Goal: Task Accomplishment & Management: Manage account settings

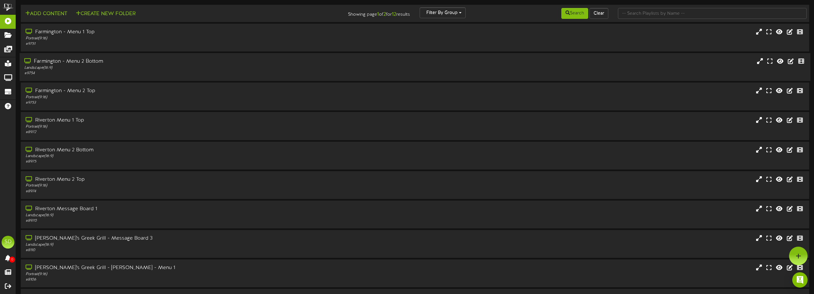
click at [196, 65] on div "Farmington - Menu 2 Bottom Landscape ( 16:9 ) # 9754" at bounding box center [185, 67] width 330 height 18
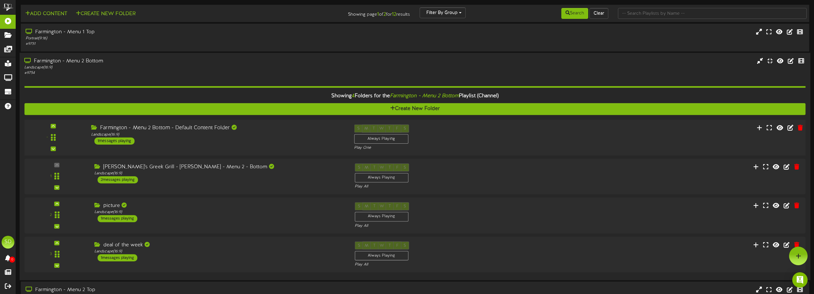
click at [191, 140] on div "Farmington - Menu 2 Bottom - Default Content Folder Landscape ( 16:9 ) 1 messag…" at bounding box center [217, 134] width 263 height 20
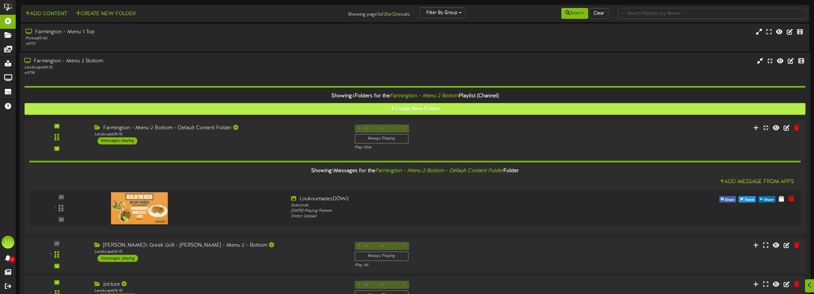
scroll to position [32, 0]
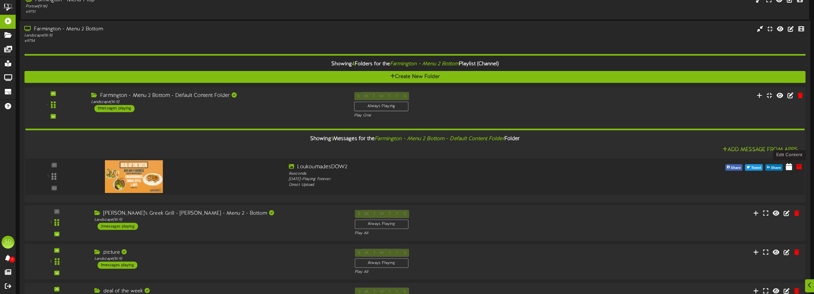
click at [790, 169] on icon at bounding box center [789, 166] width 6 height 7
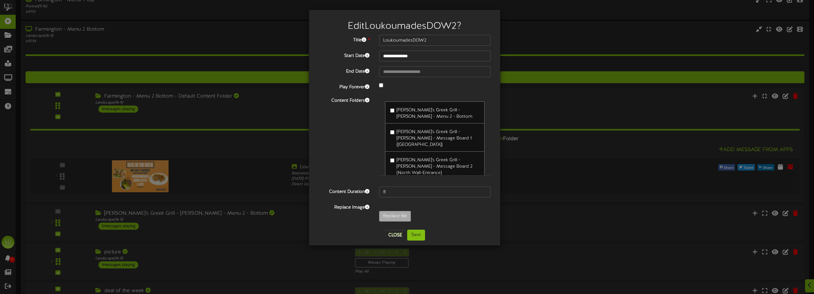
click at [399, 139] on span "[PERSON_NAME]'s Greek Grill - [PERSON_NAME] - Message Board 1 ([GEOGRAPHIC_DATA…" at bounding box center [434, 139] width 75 height 18
click at [399, 135] on span "[PERSON_NAME]'s Greek Grill - [PERSON_NAME] - Message Board 1 ([GEOGRAPHIC_DATA…" at bounding box center [434, 139] width 75 height 18
click at [394, 211] on input "Replace file" at bounding box center [63, 234] width 696 height 46
type input "**********"
type input "CopyofSweetPotatoe16x9in4"
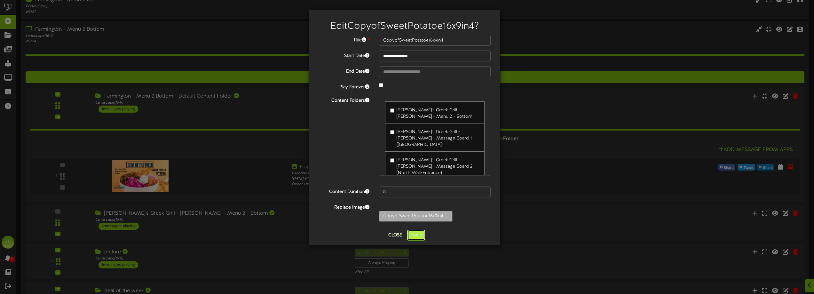
click at [422, 237] on button "Save" at bounding box center [416, 235] width 18 height 11
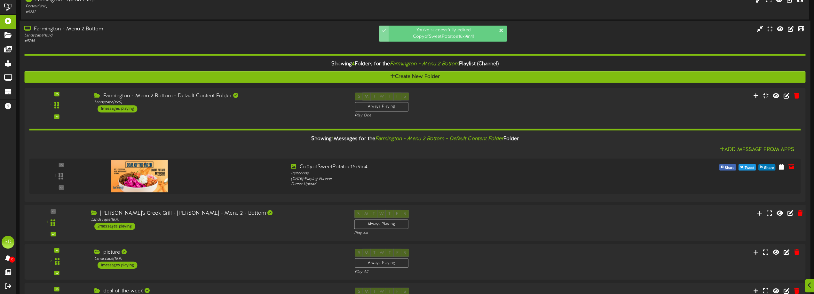
click at [222, 225] on div "[PERSON_NAME]'s Greek Grill - [PERSON_NAME] - Menu 2 - Bottom Landscape ( 16:9 …" at bounding box center [217, 220] width 263 height 20
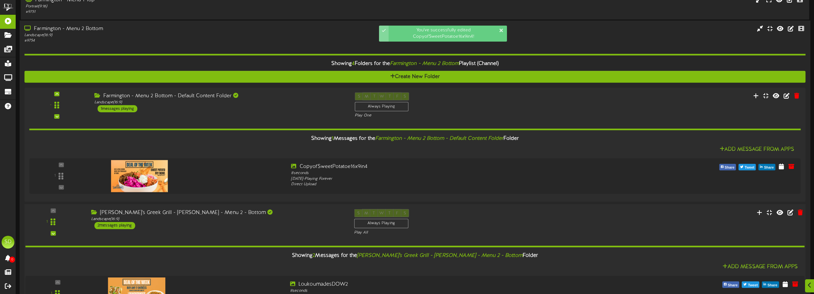
scroll to position [160, 0]
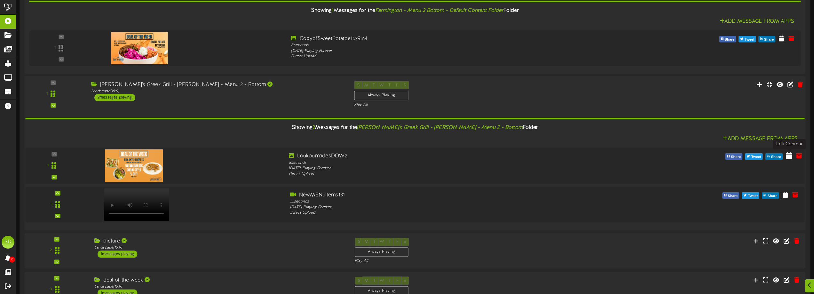
click at [790, 156] on icon at bounding box center [789, 155] width 6 height 7
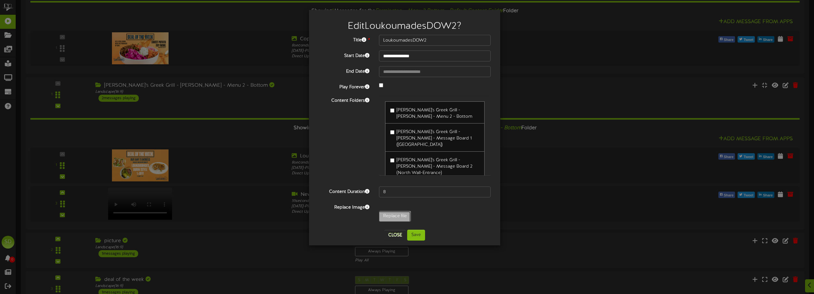
click at [401, 216] on input "Replace file" at bounding box center [63, 234] width 696 height 46
type input "**********"
type input "CopyofSweetPotatoe16x9in4"
click at [421, 237] on button "Save" at bounding box center [416, 235] width 18 height 11
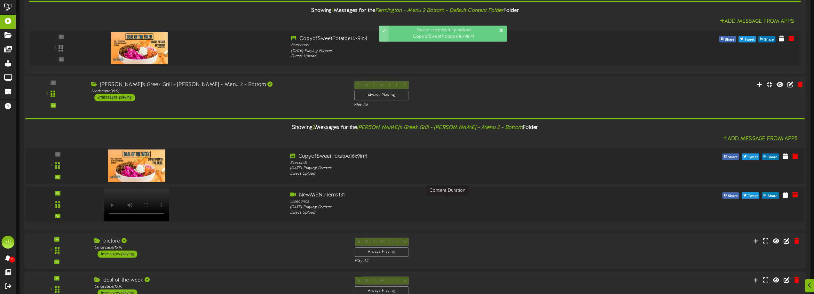
scroll to position [256, 0]
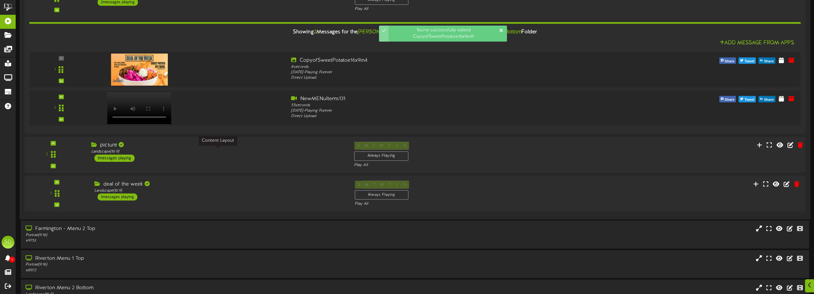
click at [279, 152] on div "Landscape ( 16:9 )" at bounding box center [217, 151] width 253 height 5
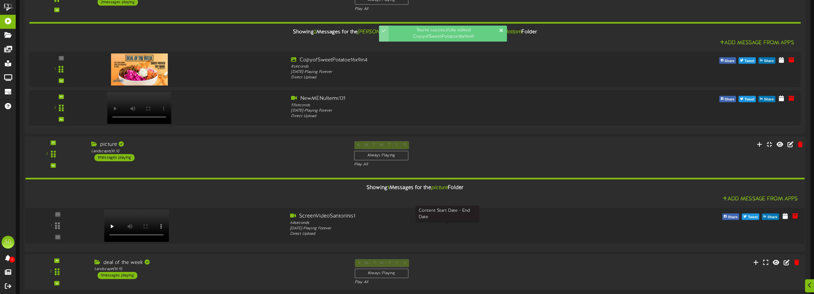
scroll to position [352, 0]
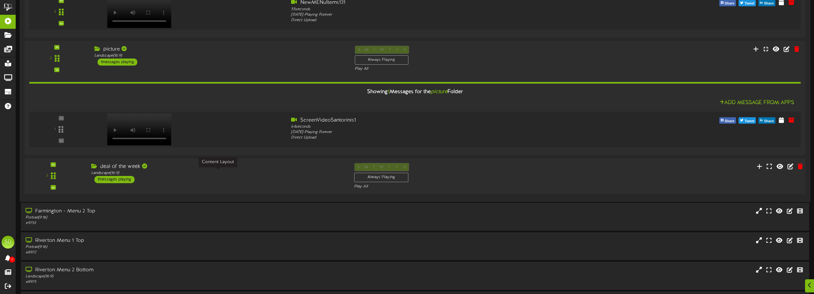
click at [256, 174] on div "Landscape ( 16:9 )" at bounding box center [217, 173] width 253 height 5
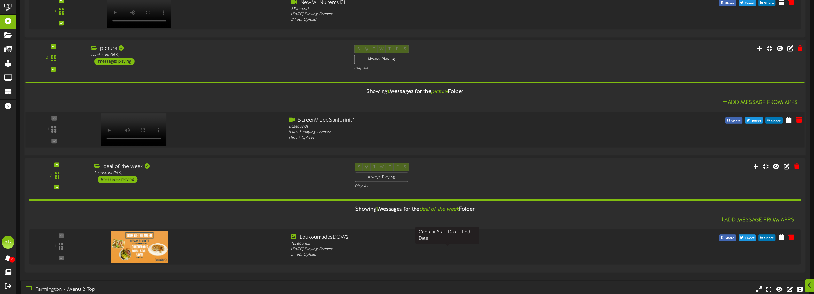
scroll to position [480, 0]
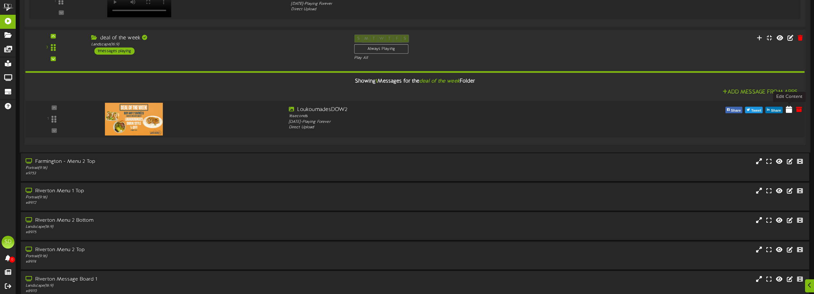
click at [789, 112] on icon at bounding box center [789, 109] width 6 height 7
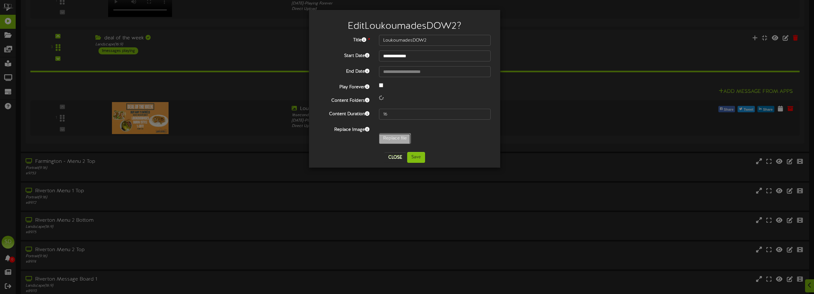
click at [401, 139] on input "Replace file" at bounding box center [63, 156] width 696 height 46
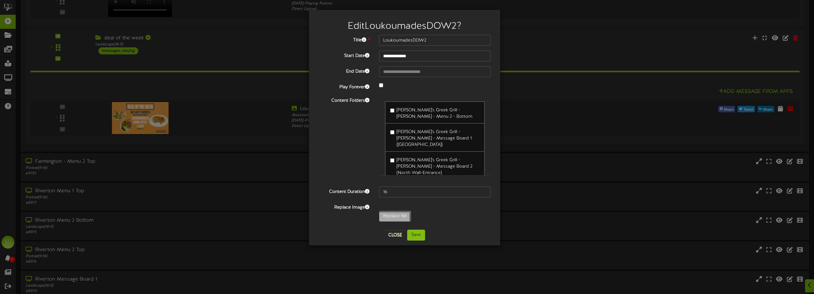
type input "**********"
type input "CopyofSweetPotatoe16x9in4"
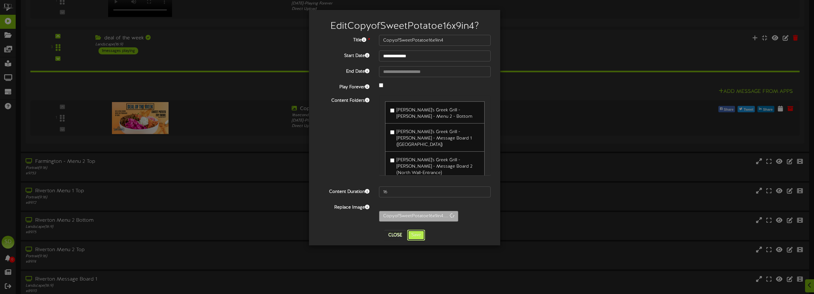
click at [422, 237] on button "Save" at bounding box center [416, 235] width 18 height 11
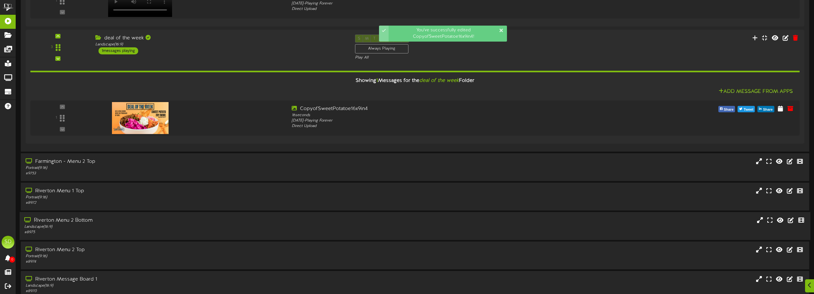
click at [156, 222] on div "Riverton Menu 2 Bottom" at bounding box center [184, 220] width 320 height 7
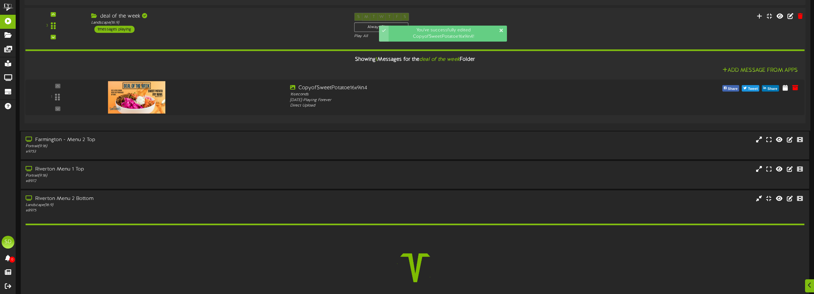
scroll to position [608, 0]
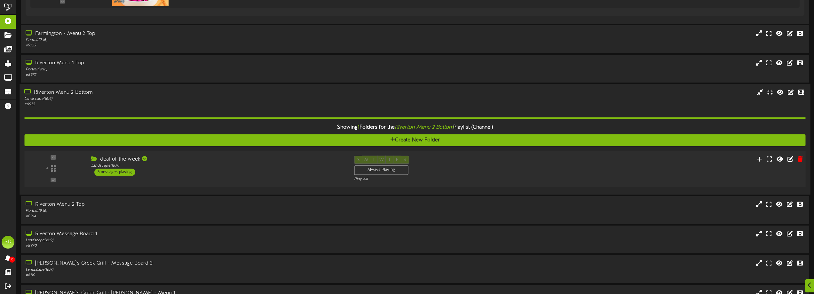
click at [233, 159] on div "deal of the week" at bounding box center [217, 159] width 253 height 7
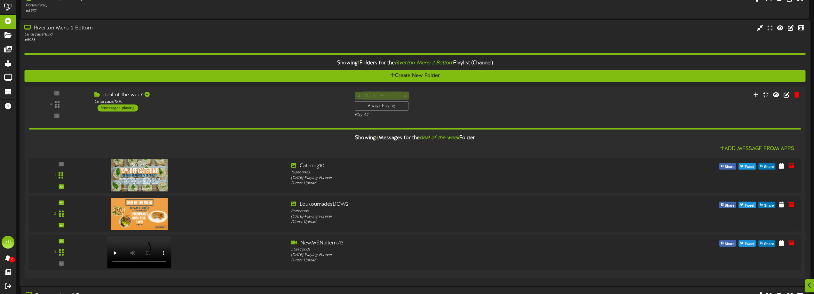
scroll to position [704, 0]
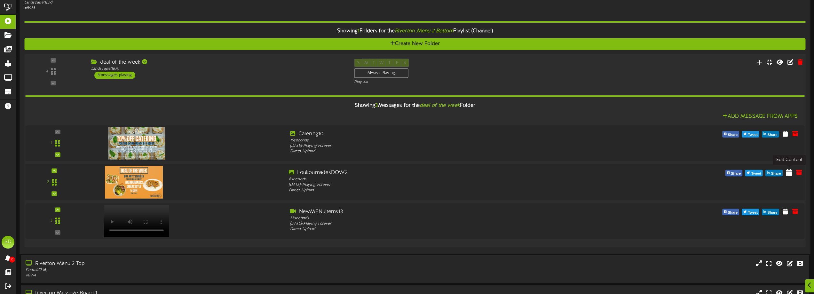
click at [788, 174] on icon at bounding box center [789, 172] width 6 height 7
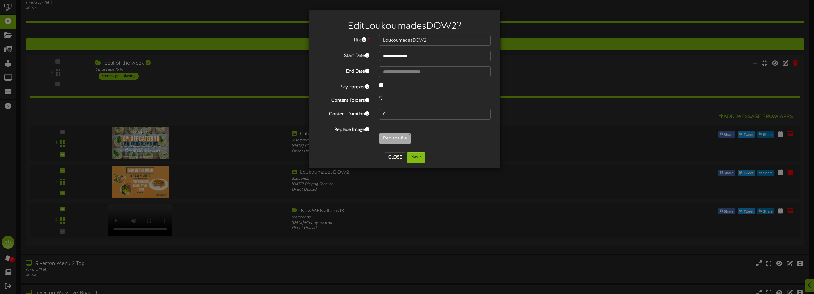
click at [399, 140] on input "Replace file" at bounding box center [63, 156] width 696 height 46
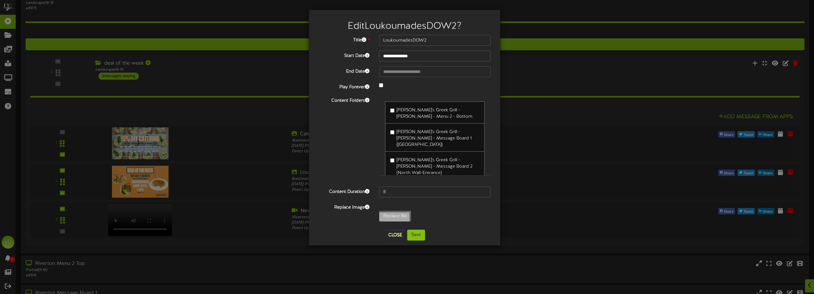
type input "**********"
type input "CopyofSweetPotatoe16x9in4"
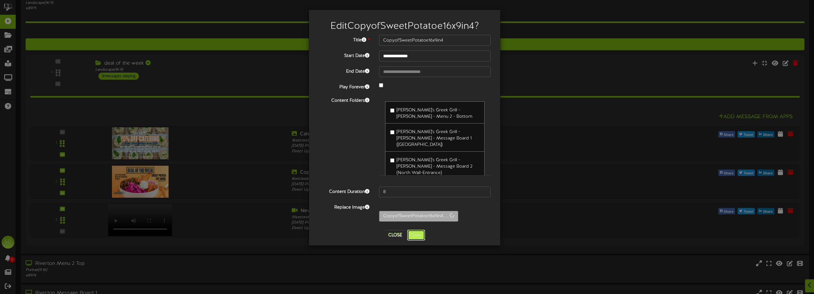
click at [420, 239] on button "Save" at bounding box center [416, 235] width 18 height 11
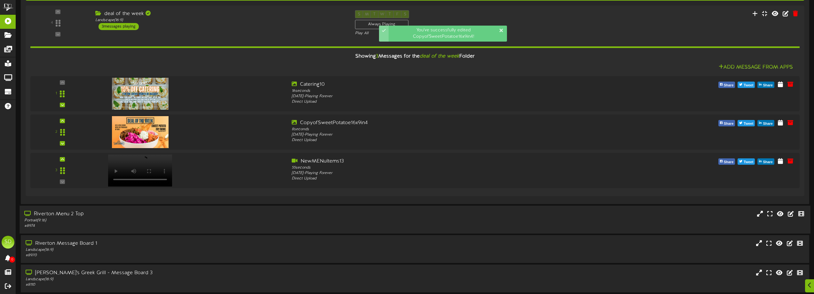
scroll to position [800, 0]
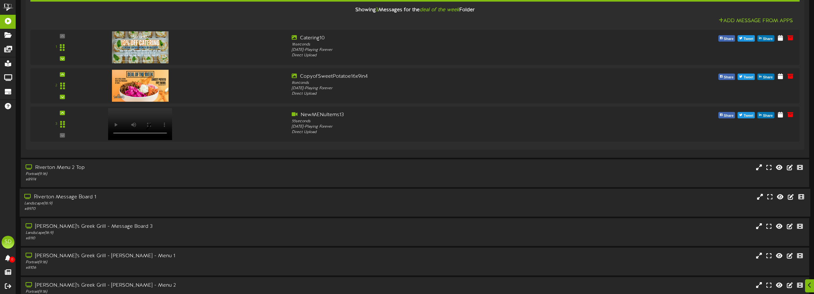
click at [180, 203] on div "Landscape ( 16:9 )" at bounding box center [184, 203] width 320 height 5
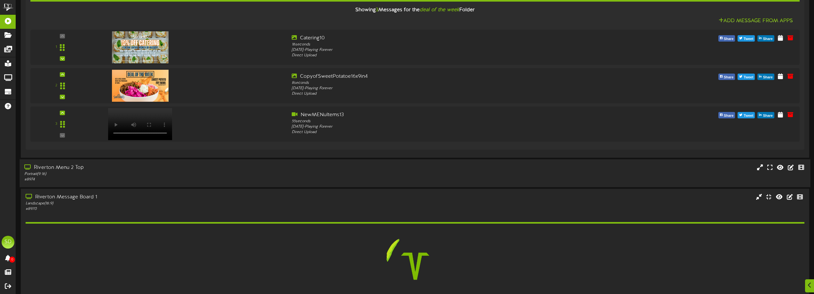
scroll to position [928, 0]
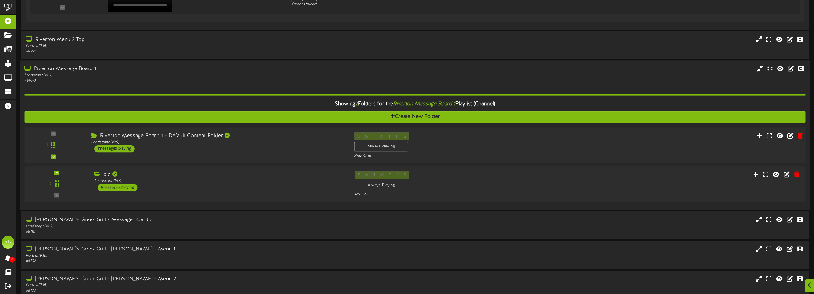
click at [281, 153] on div "1 ( 16:9" at bounding box center [414, 145] width 789 height 26
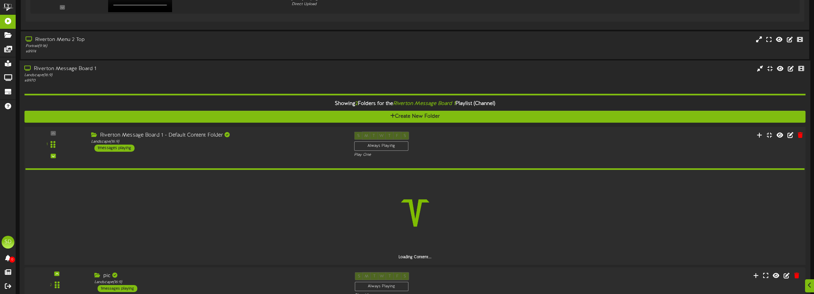
scroll to position [992, 0]
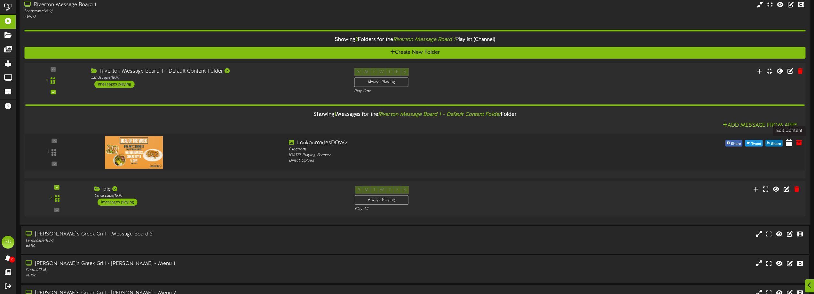
click at [787, 141] on icon at bounding box center [789, 142] width 6 height 7
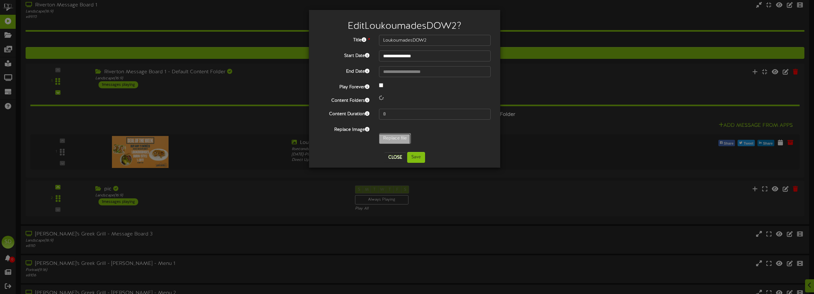
click at [392, 142] on input "Replace file" at bounding box center [63, 156] width 696 height 46
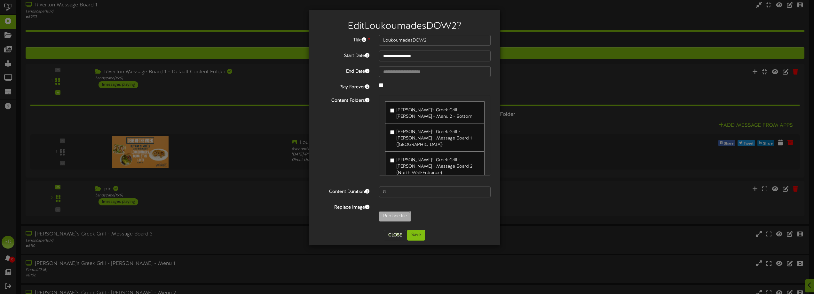
type input "**********"
type input "CopyofSweetPotatoe16x9in4"
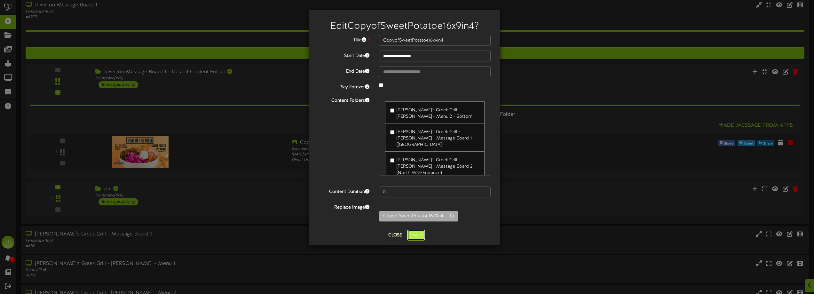
click at [418, 238] on button "Save" at bounding box center [416, 235] width 18 height 11
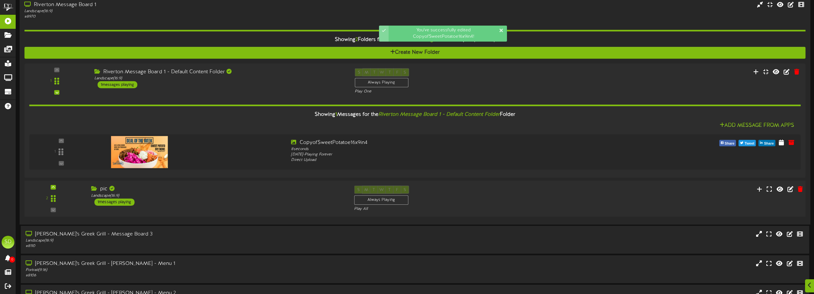
click at [219, 203] on div "pic Landscape ( 16:9 ) 1 messages playing" at bounding box center [217, 196] width 263 height 20
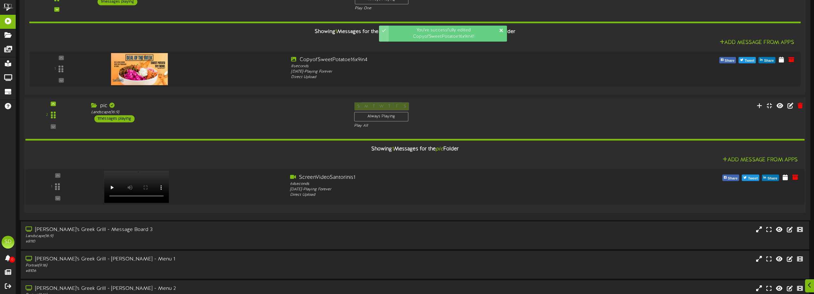
scroll to position [1088, 0]
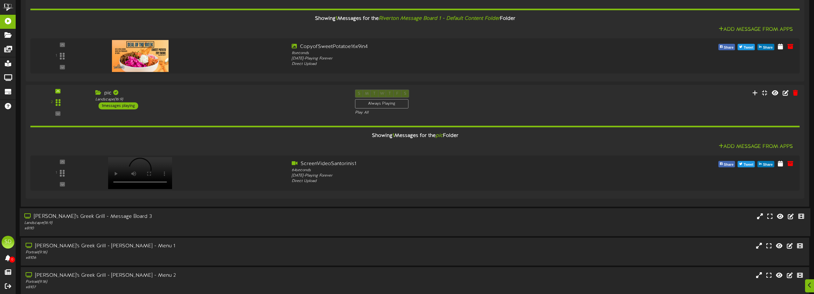
click at [180, 225] on div "Landscape ( 16:9 )" at bounding box center [184, 222] width 320 height 5
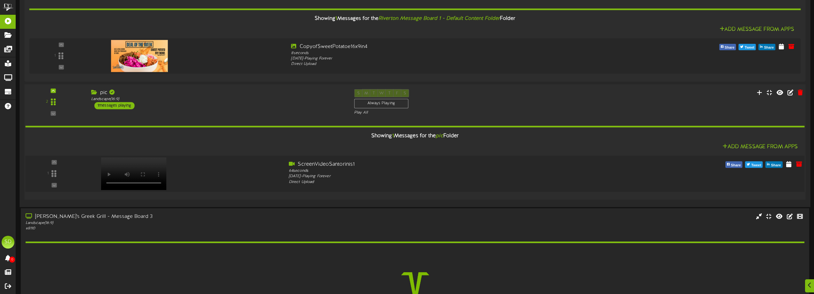
scroll to position [1184, 0]
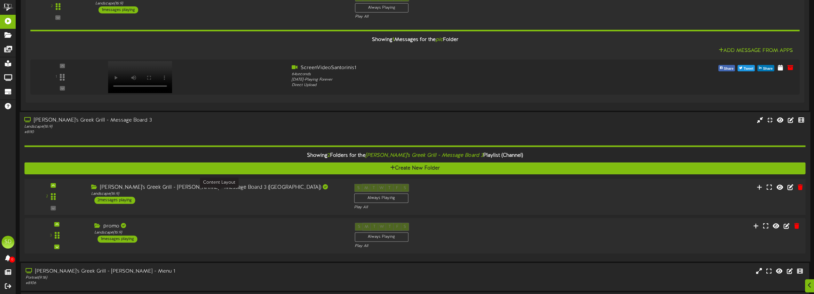
click at [225, 195] on div "Landscape ( 16:9 )" at bounding box center [217, 193] width 253 height 5
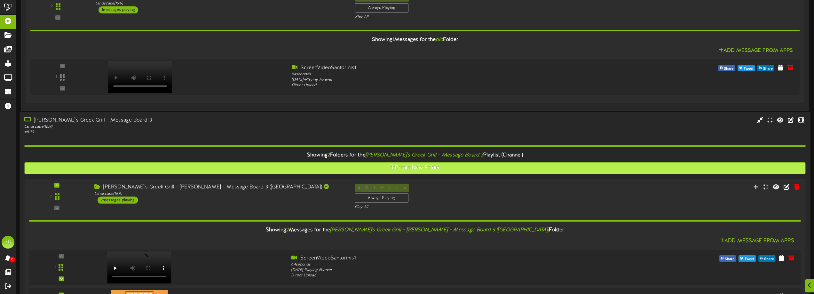
scroll to position [1280, 0]
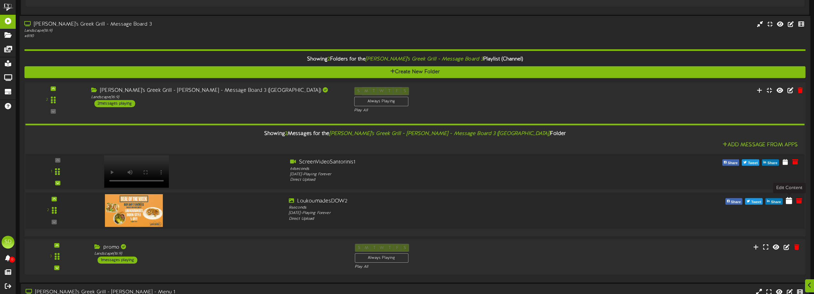
click at [788, 204] on icon at bounding box center [789, 200] width 6 height 7
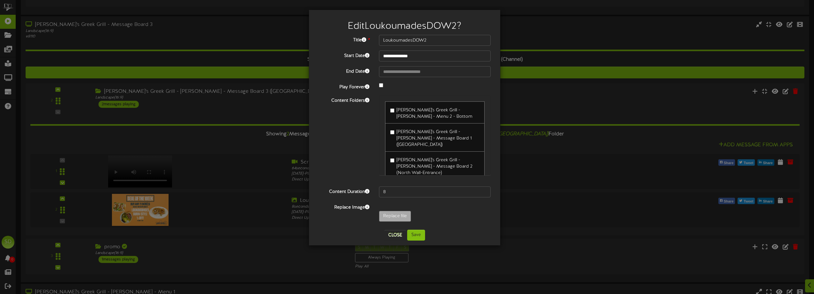
click at [393, 137] on label "[PERSON_NAME]'s Greek Grill - [PERSON_NAME] - Message Board 1 ([GEOGRAPHIC_DATA…" at bounding box center [434, 137] width 89 height 21
click at [392, 137] on label "[PERSON_NAME]'s Greek Grill - [PERSON_NAME] - Message Board 1 ([GEOGRAPHIC_DATA…" at bounding box center [434, 137] width 89 height 21
click at [396, 215] on input "Replace file" at bounding box center [63, 234] width 696 height 46
type input "**********"
type input "CopyofSweetPotatoe16x9in4"
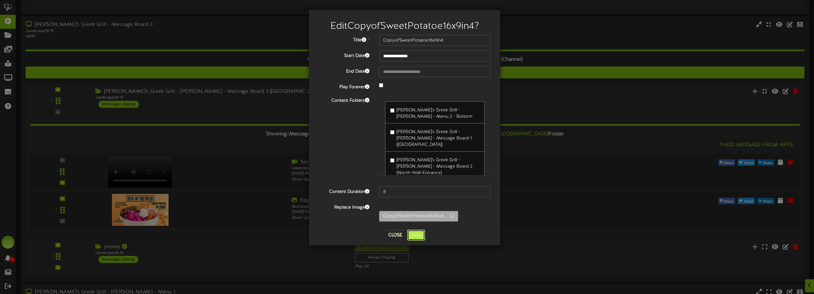
click at [423, 236] on button "Save" at bounding box center [416, 235] width 18 height 11
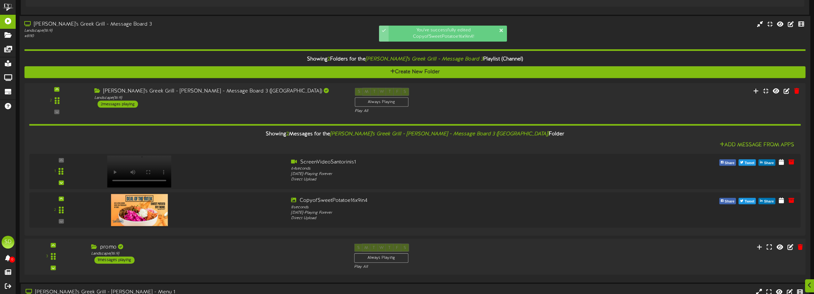
scroll to position [1344, 0]
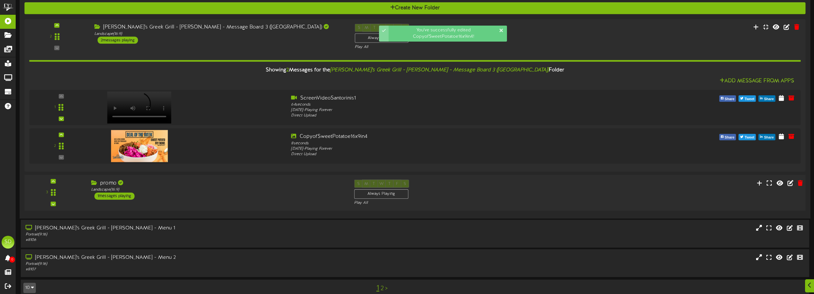
click at [186, 203] on div "3 promo" at bounding box center [414, 193] width 789 height 26
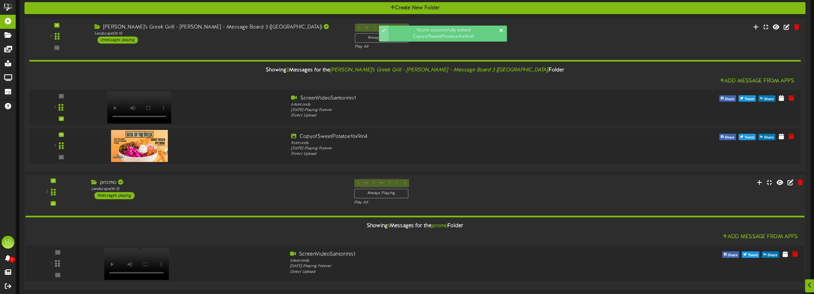
scroll to position [1432, 0]
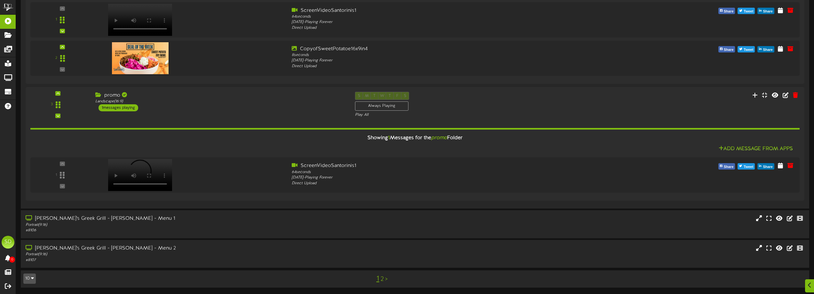
click at [383, 279] on link "2" at bounding box center [382, 279] width 3 height 7
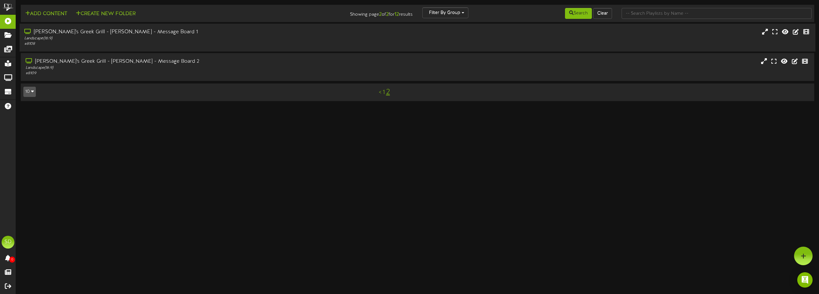
click at [172, 33] on div "[PERSON_NAME]'s Greek Grill - [PERSON_NAME] - Message Board 1" at bounding box center [185, 31] width 322 height 7
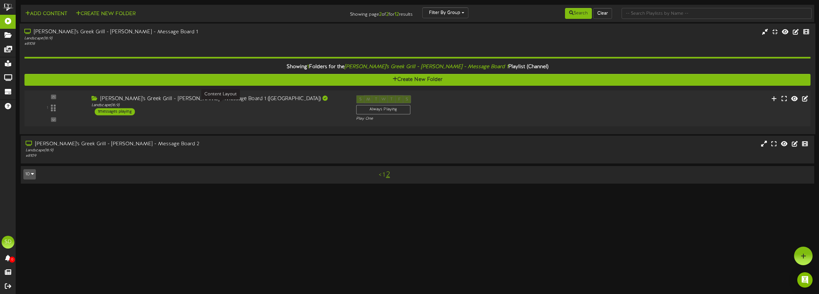
click at [150, 106] on div "Landscape ( 16:9 )" at bounding box center [219, 105] width 255 height 5
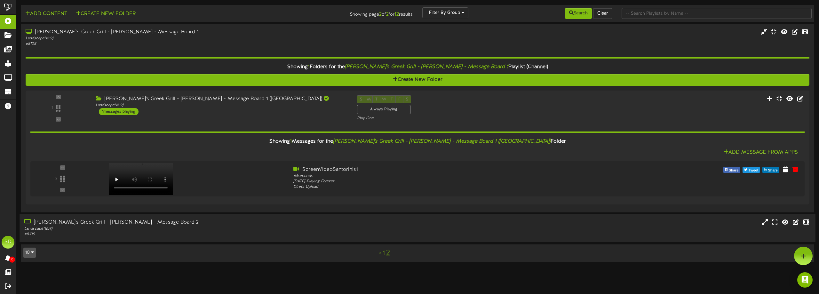
click at [242, 228] on div "Landscape ( 16:9 )" at bounding box center [185, 228] width 322 height 5
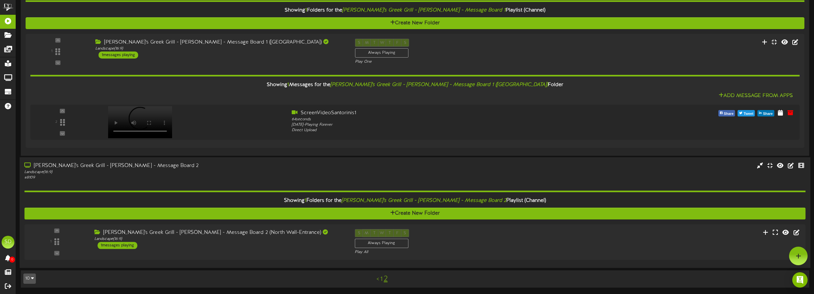
scroll to position [57, 0]
click at [231, 252] on div "1 ( 16:9" at bounding box center [414, 242] width 789 height 26
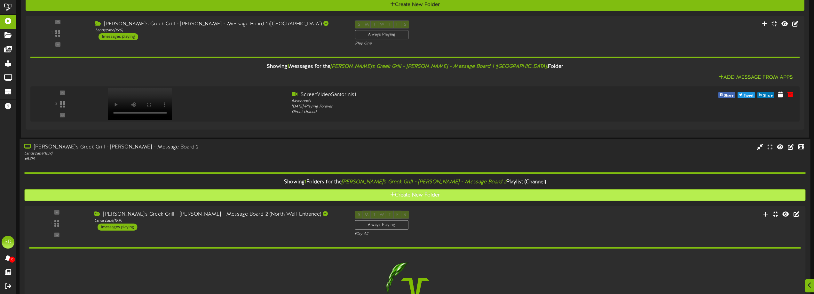
scroll to position [135, 0]
